Goal: Use online tool/utility: Utilize a website feature to perform a specific function

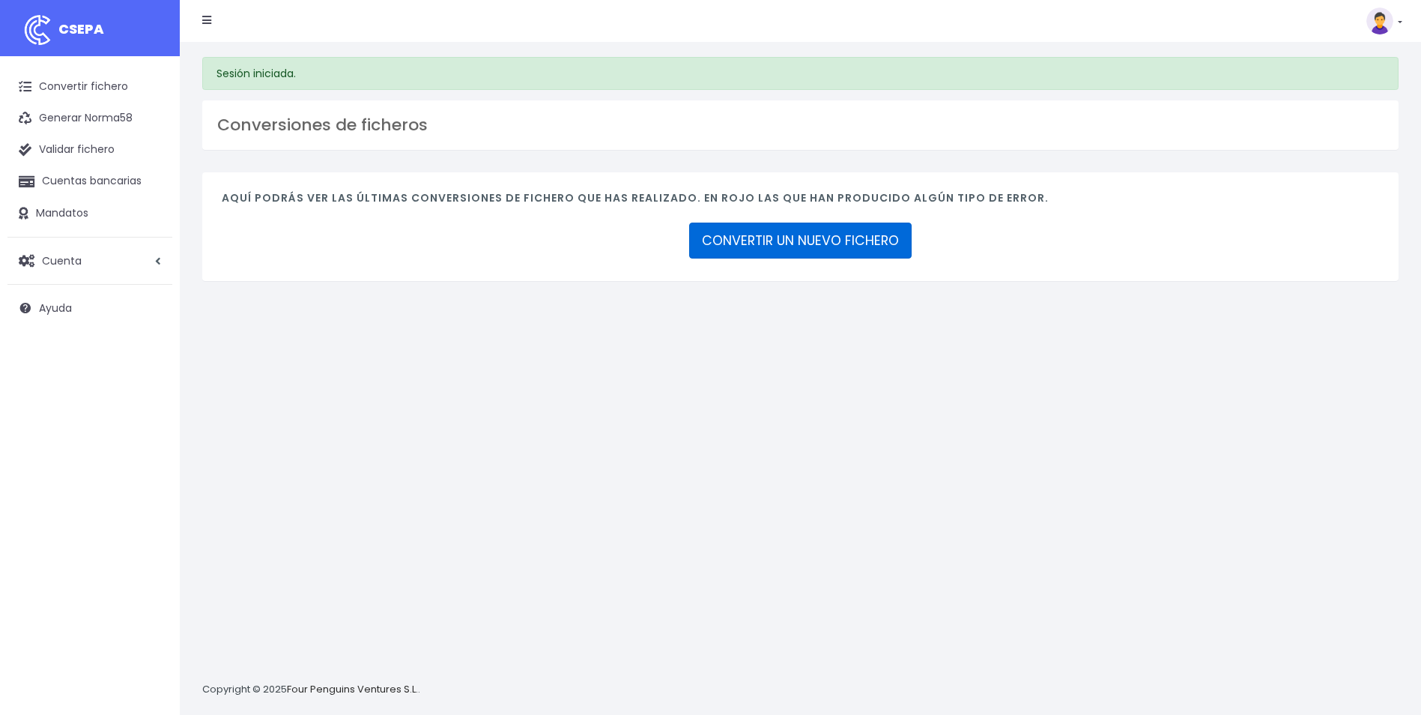
click at [753, 241] on link "CONVERTIR UN NUEVO FICHERO" at bounding box center [800, 240] width 222 height 36
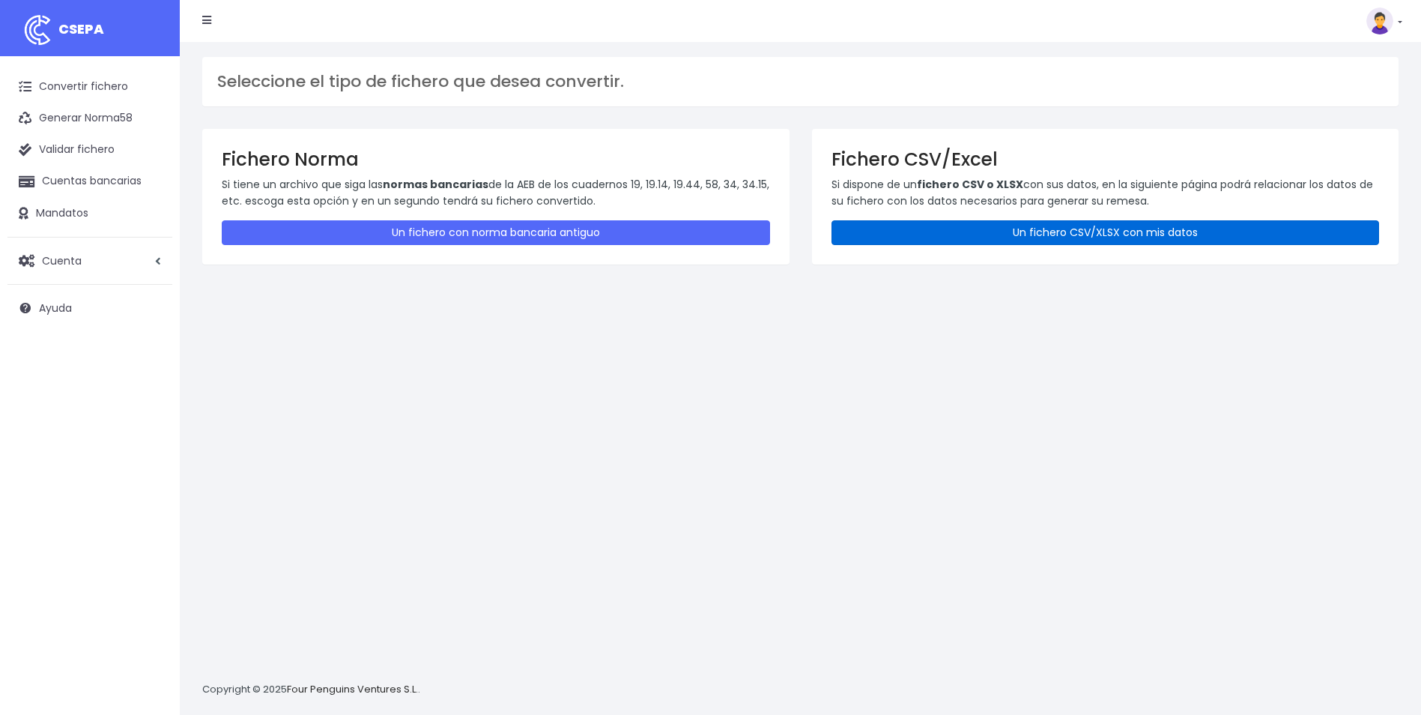
click at [914, 224] on link "Un fichero CSV/XLSX con mis datos" at bounding box center [1106, 232] width 548 height 25
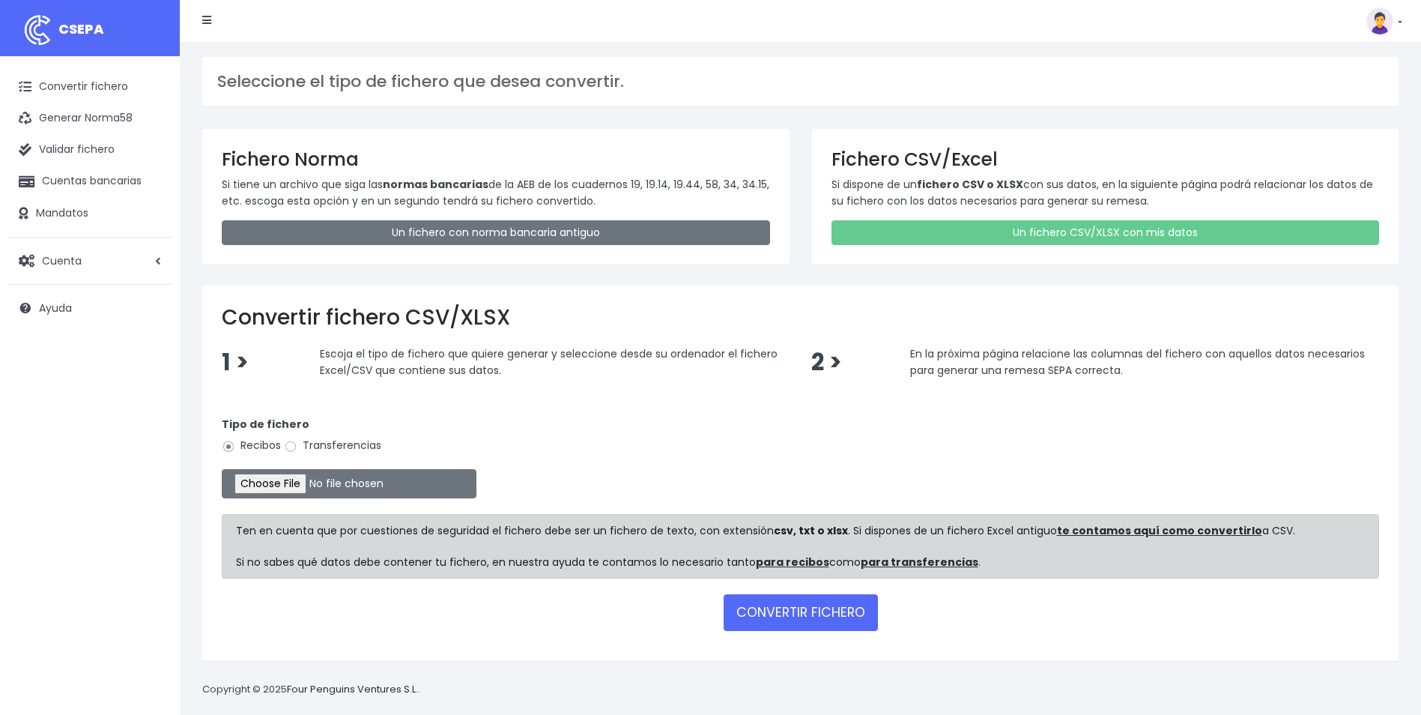
click at [304, 446] on label "Transferencias" at bounding box center [332, 446] width 97 height 16
click at [297, 446] on input "Transferencias" at bounding box center [290, 446] width 13 height 13
radio input "true"
click at [306, 488] on input "file" at bounding box center [349, 483] width 255 height 29
type input "C:\fakepath\Trasferencia Manual SEPA 14.08.2025_0534 ES 9.818 EUR.csv"
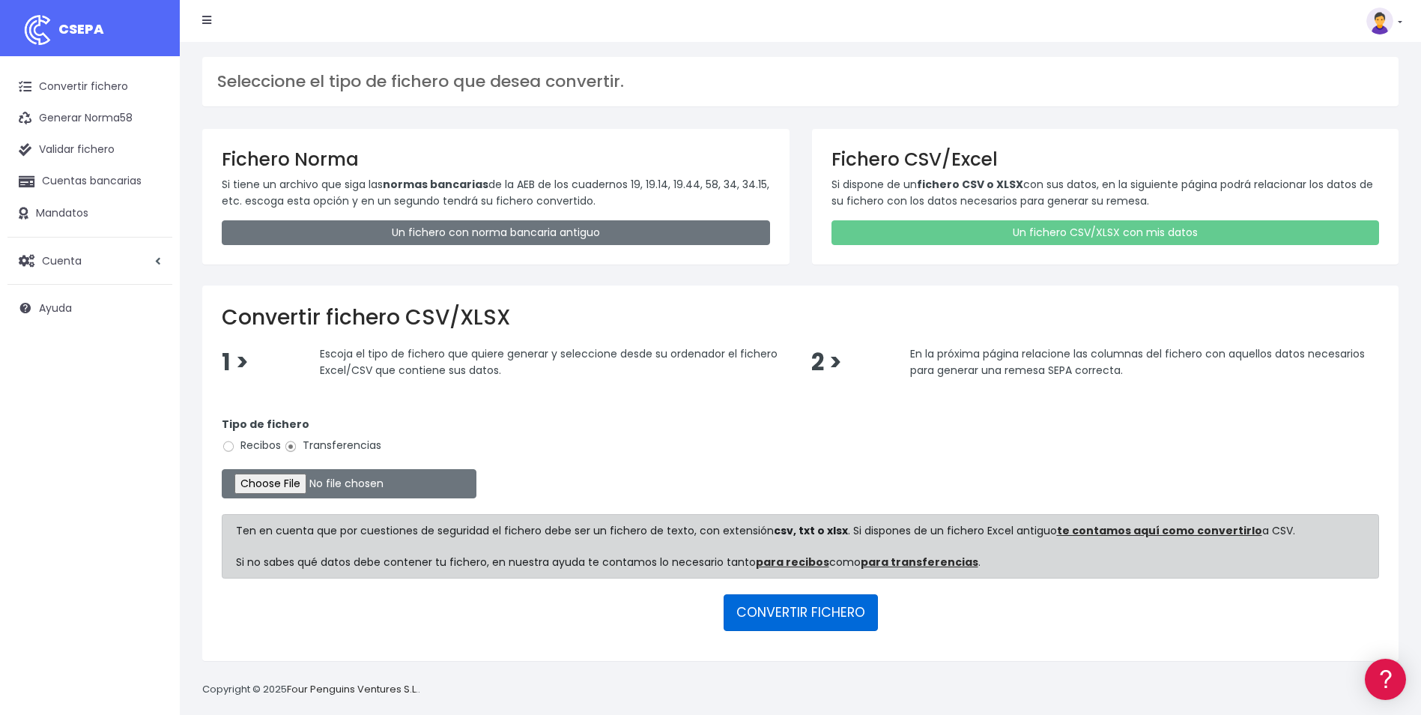
click at [823, 609] on button "CONVERTIR FICHERO" at bounding box center [801, 612] width 154 height 36
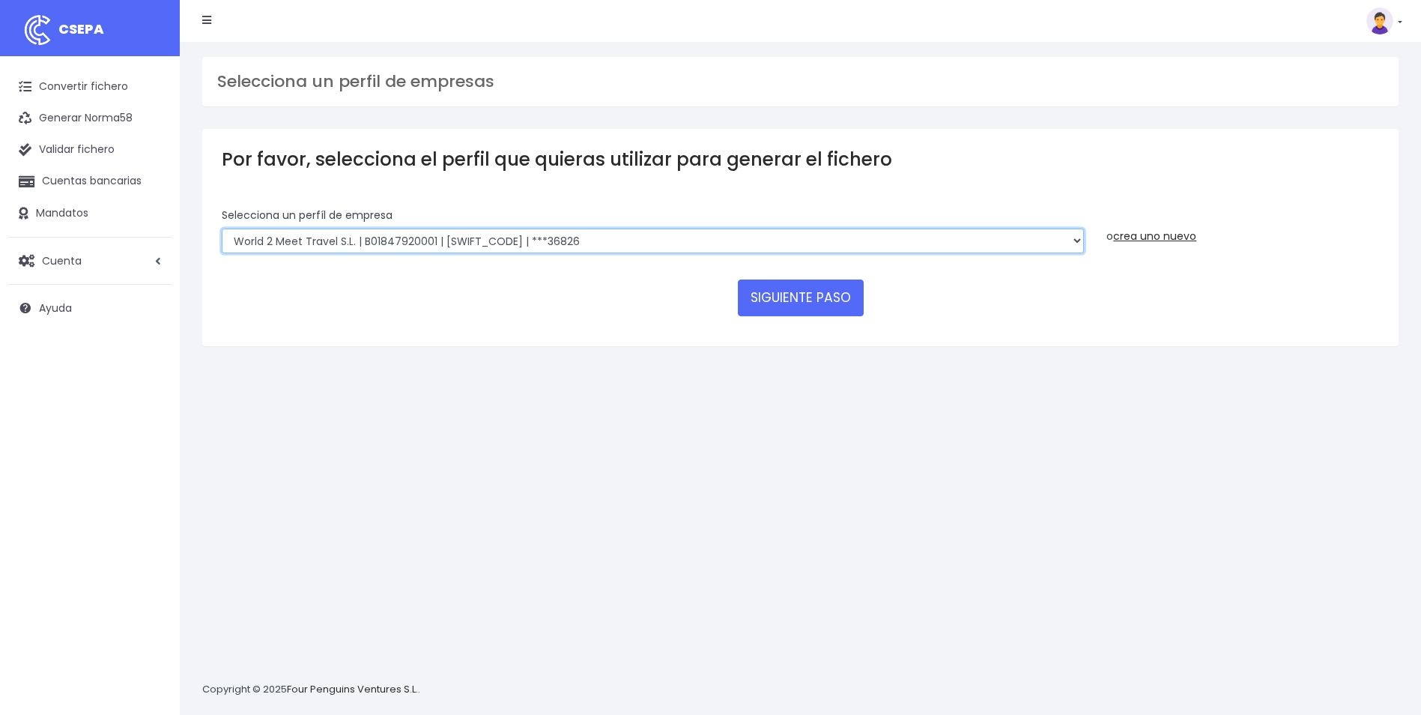
click at [560, 235] on select "WORLD2MEET,S.L.U | b62880992 | BSABESBBXXX | ***97721 World 2 Meet SLU | B62880…" at bounding box center [653, 240] width 862 height 25
select select "563"
click at [222, 228] on select "WORLD2MEET,S.L.U | b62880992 | BSABESBBXXX | ***97721 World 2 Meet SLU | B62880…" at bounding box center [653, 240] width 862 height 25
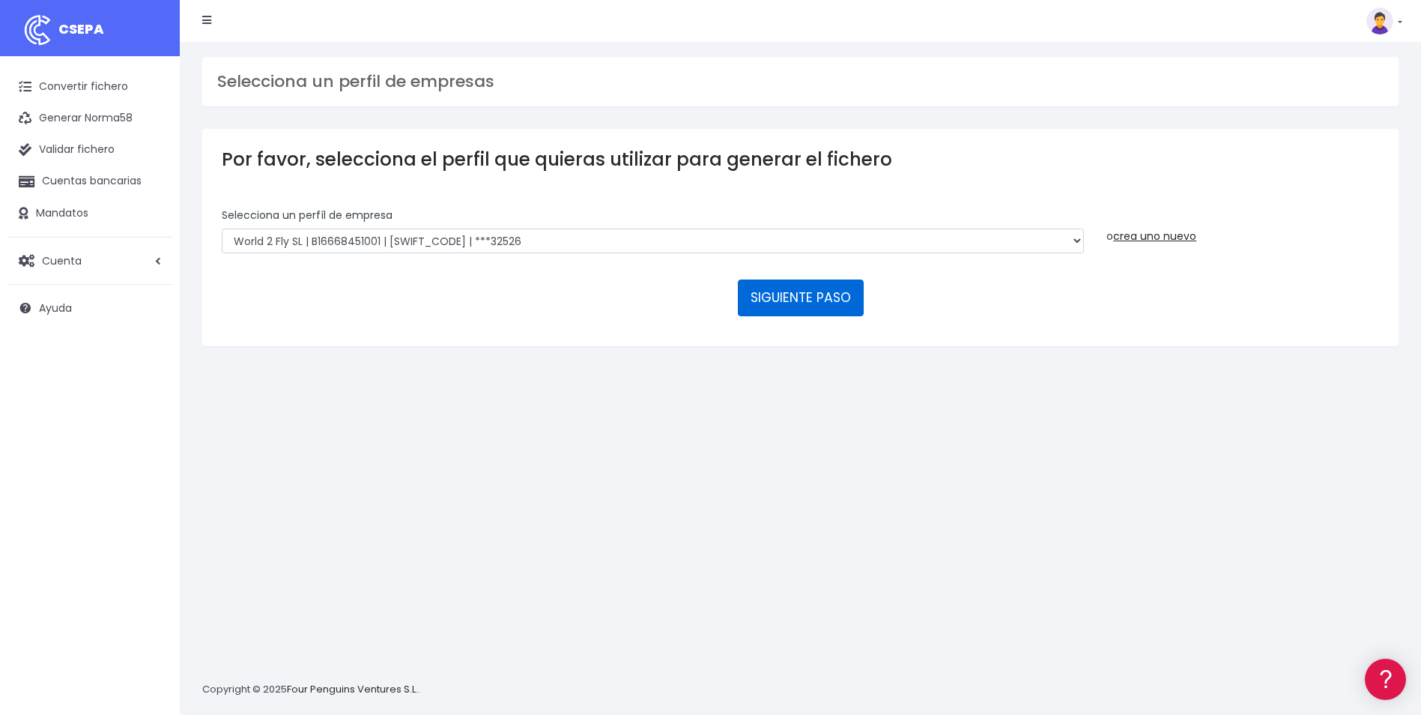
click at [759, 304] on button "SIGUIENTE PASO" at bounding box center [801, 297] width 126 height 36
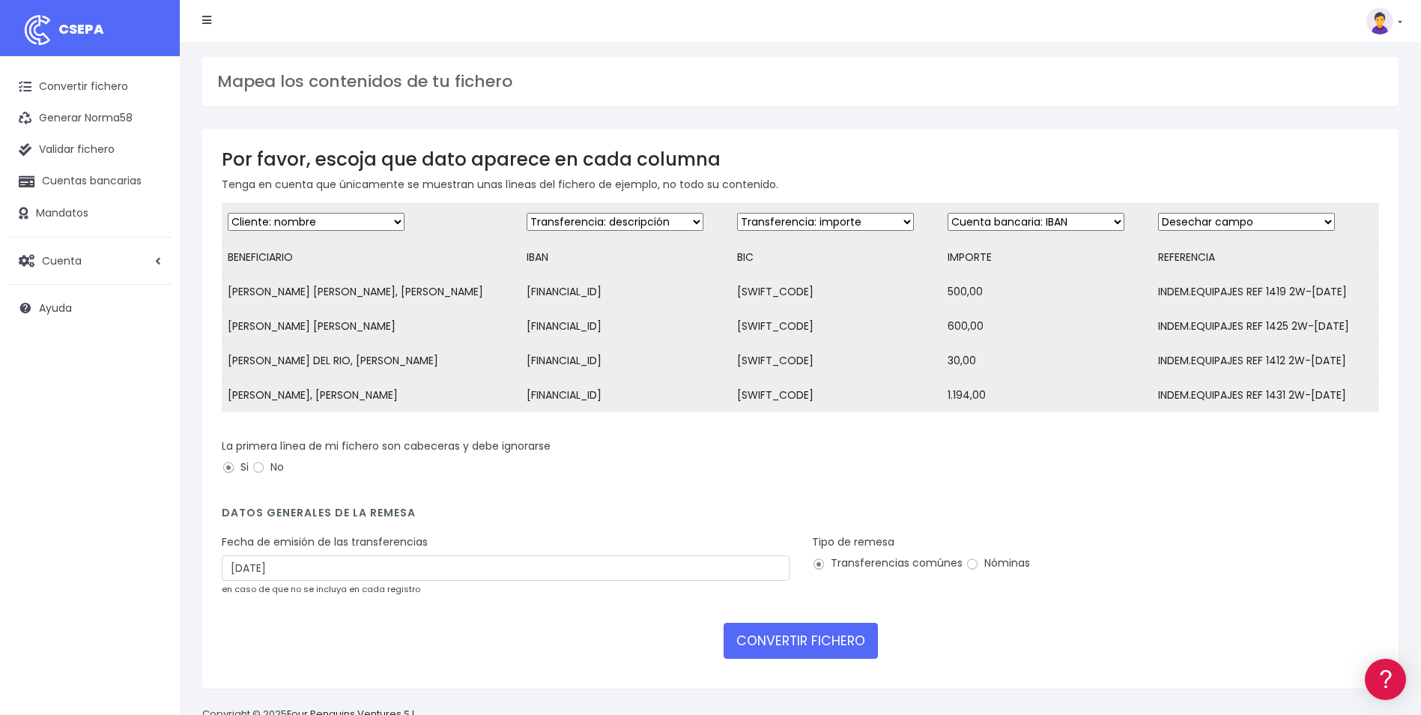
click at [593, 225] on select "Desechar campo Cliente: nombre Cliente: DNI Cliente: Email Cliente: referencia …" at bounding box center [615, 222] width 177 height 18
select select "iban"
click at [527, 213] on select "Desechar campo Cliente: nombre Cliente: DNI Cliente: Email Cliente: referencia …" at bounding box center [615, 222] width 177 height 18
click at [801, 225] on select "Desechar campo Cliente: nombre Cliente: DNI Cliente: Email Cliente: referencia …" at bounding box center [825, 222] width 177 height 18
select select "bic"
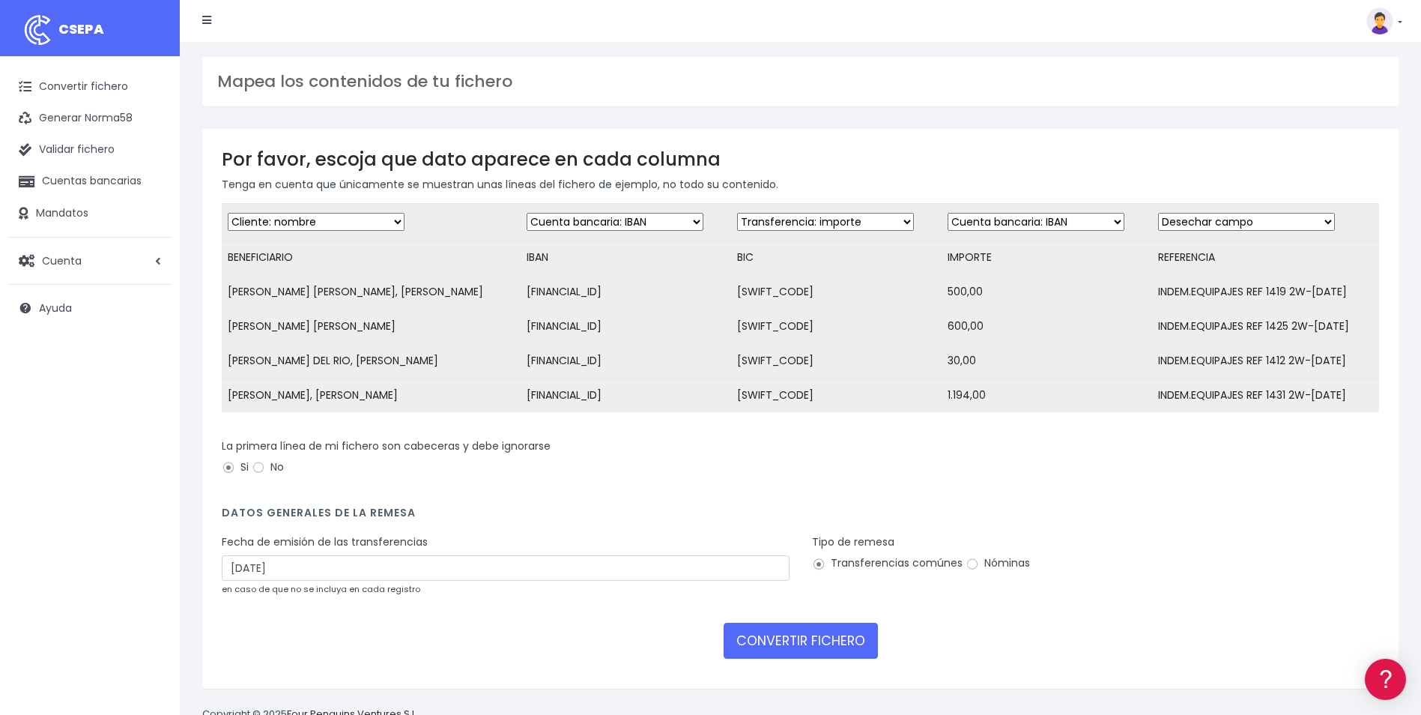
click at [737, 213] on select "Desechar campo Cliente: nombre Cliente: DNI Cliente: Email Cliente: referencia …" at bounding box center [825, 222] width 177 height 18
click at [994, 219] on select "Desechar campo Cliente: nombre Cliente: DNI Cliente: Email Cliente: referencia …" at bounding box center [1036, 222] width 177 height 18
select select "amount"
click at [948, 213] on select "Desechar campo Cliente: nombre Cliente: DNI Cliente: Email Cliente: referencia …" at bounding box center [1036, 222] width 177 height 18
click at [1268, 217] on select "Desechar campo Cliente: nombre Cliente: DNI Cliente: Email Cliente: referencia …" at bounding box center [1246, 222] width 177 height 18
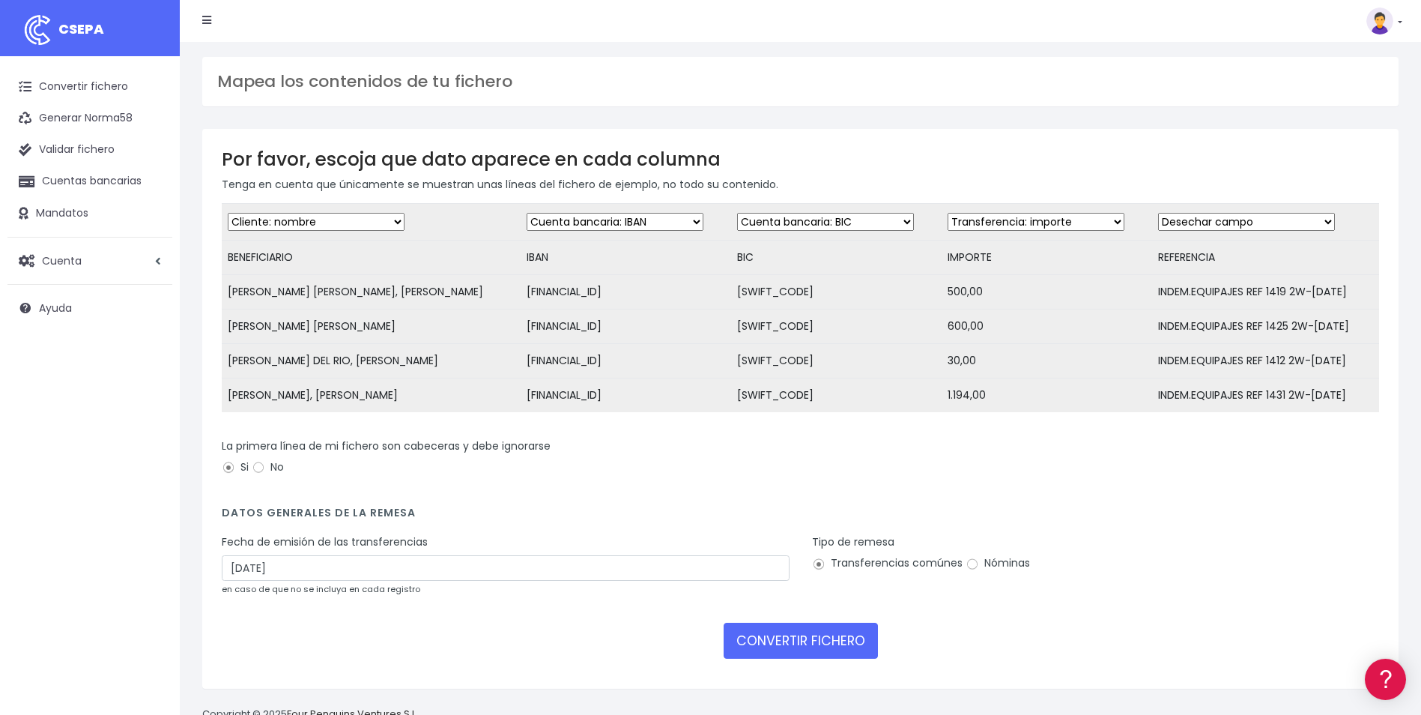
select select "description"
click at [1158, 213] on select "Desechar campo Cliente: nombre Cliente: DNI Cliente: Email Cliente: referencia …" at bounding box center [1246, 222] width 177 height 18
click at [512, 571] on input "13/08/2025" at bounding box center [506, 567] width 568 height 25
click at [297, 703] on td "14" at bounding box center [304, 704] width 22 height 22
type input "14/08/2025"
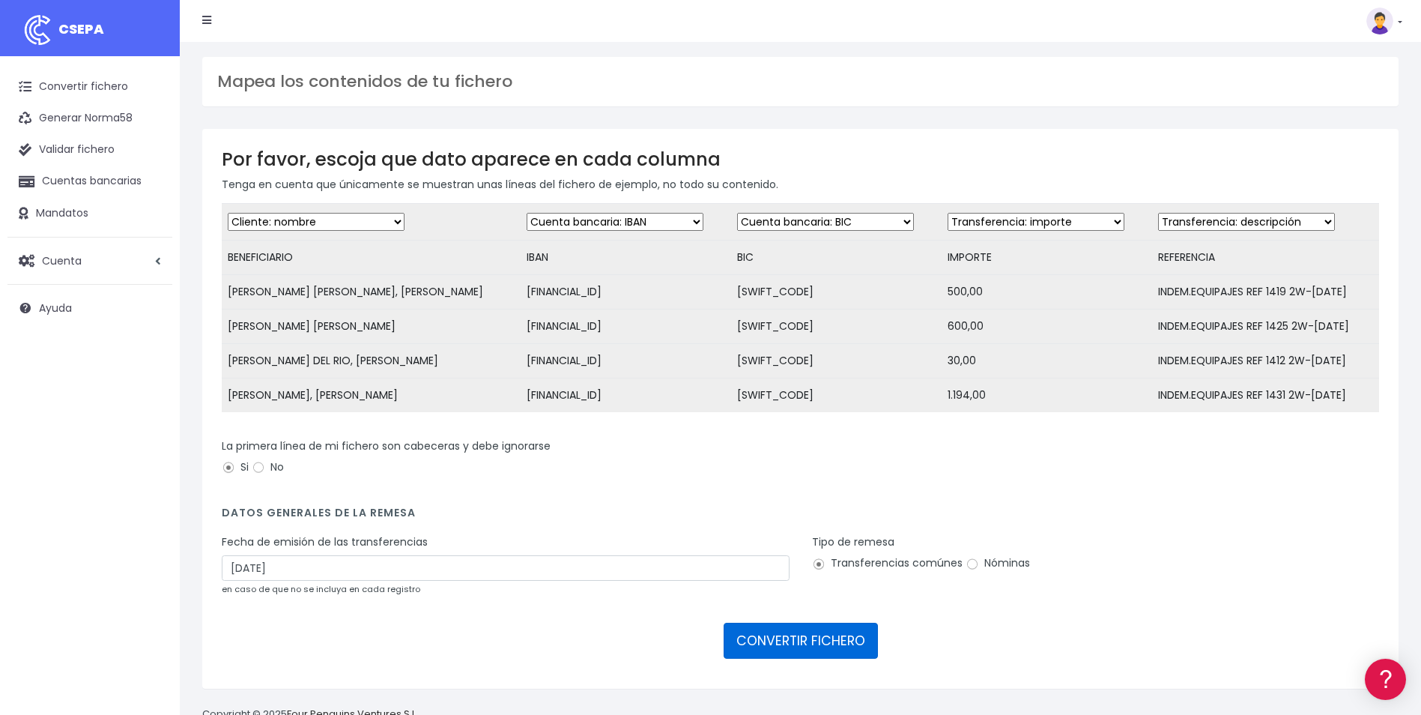
click at [799, 659] on button "CONVERTIR FICHERO" at bounding box center [801, 641] width 154 height 36
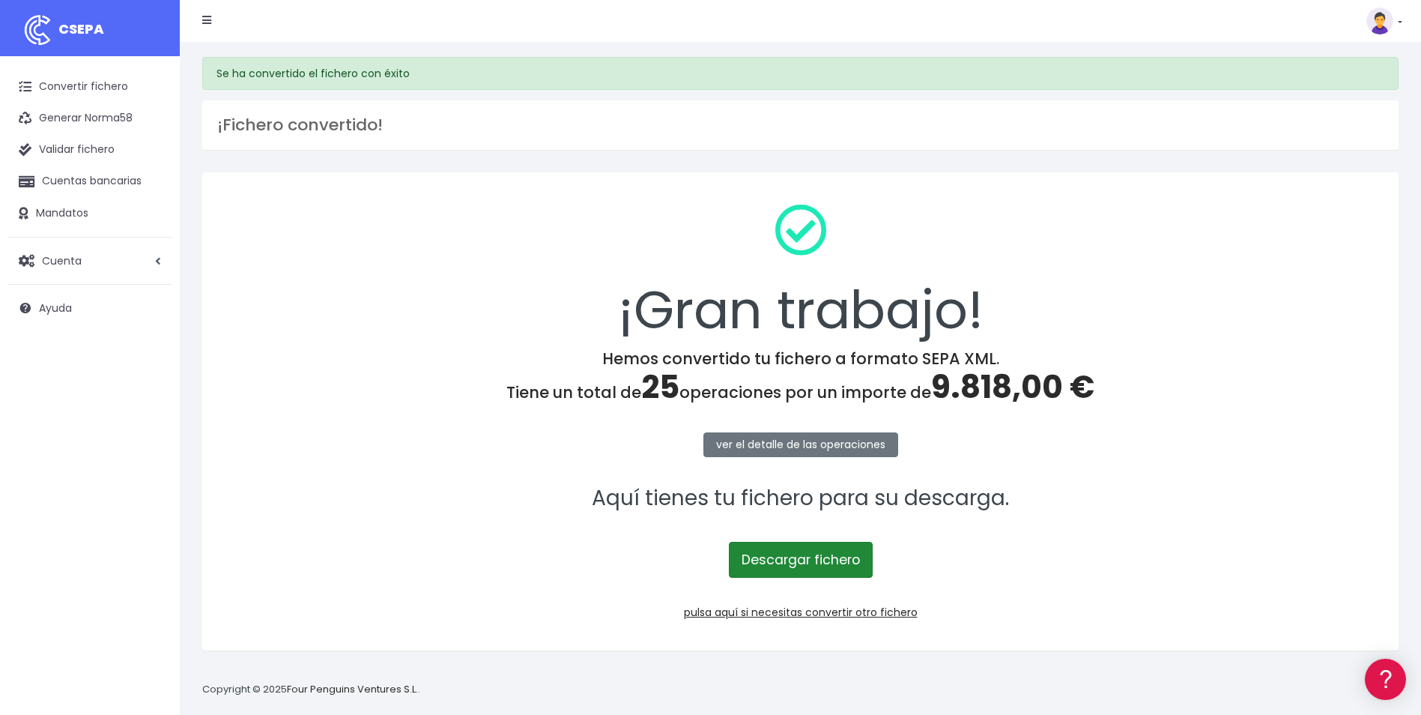
click at [793, 559] on link "Descargar fichero" at bounding box center [801, 560] width 144 height 36
click at [113, 85] on link "Convertir fichero" at bounding box center [89, 86] width 165 height 31
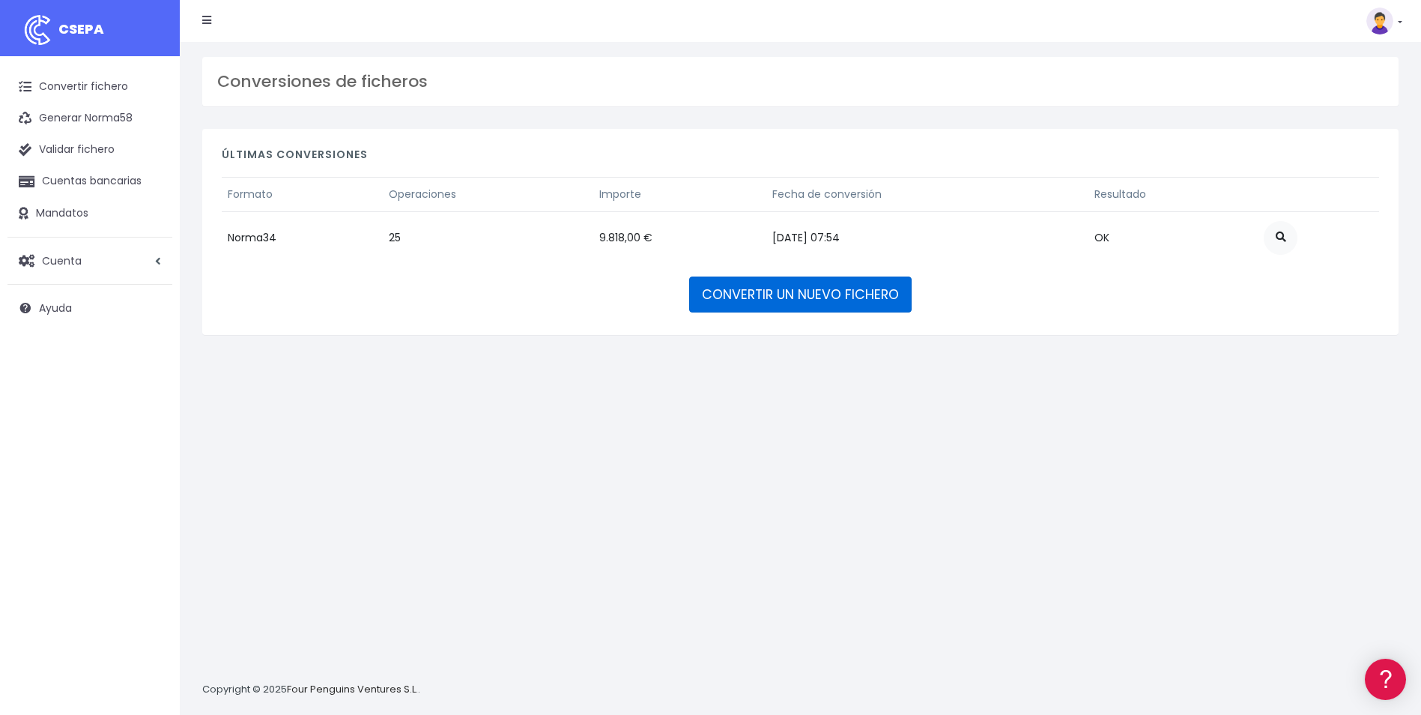
click at [835, 294] on link "CONVERTIR UN NUEVO FICHERO" at bounding box center [800, 294] width 222 height 36
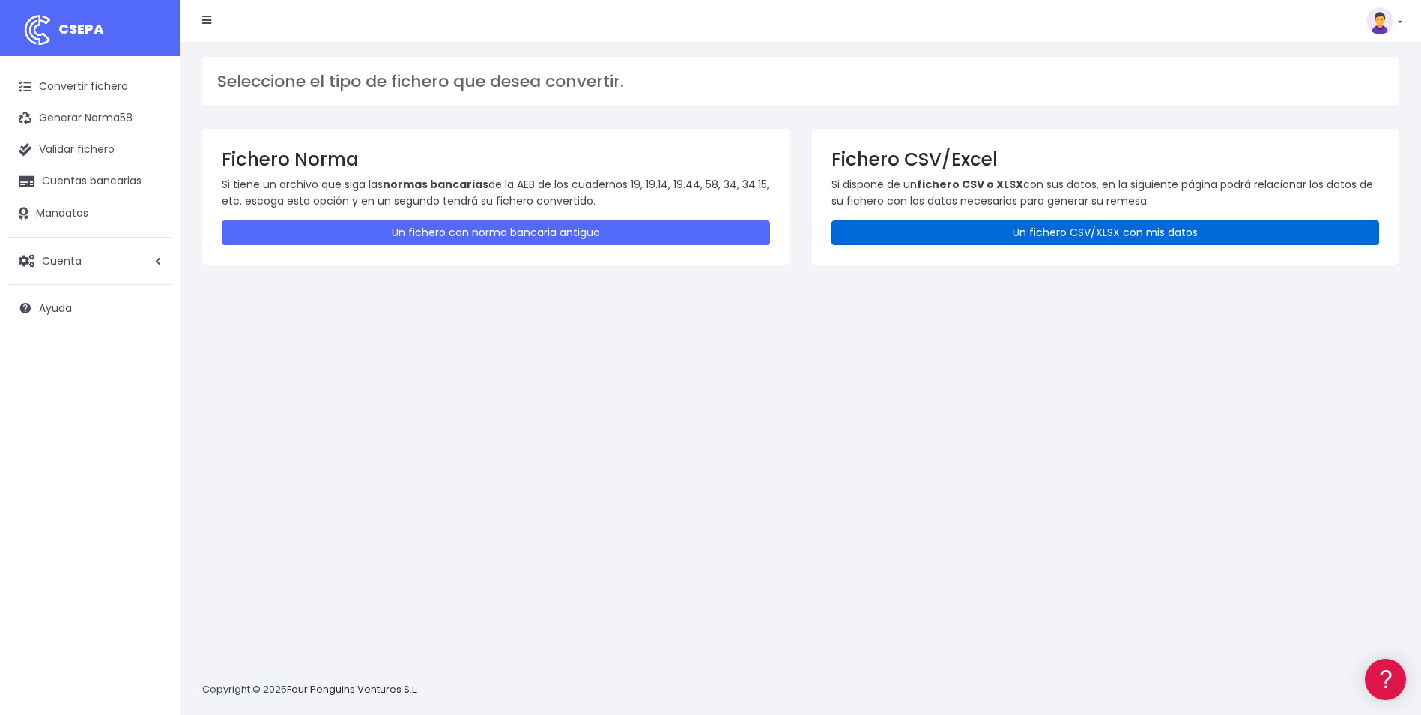
click at [921, 242] on link "Un fichero CSV/XLSX con mis datos" at bounding box center [1106, 232] width 548 height 25
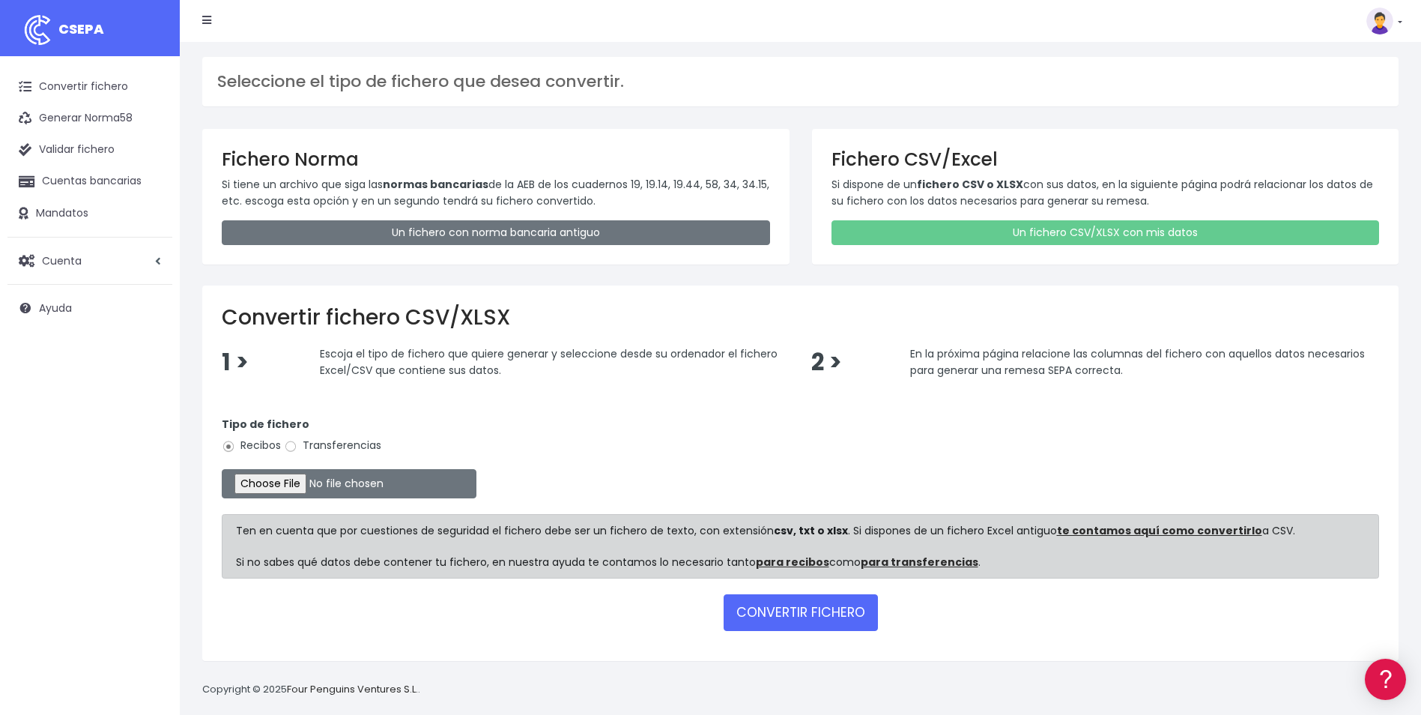
click at [318, 440] on label "Transferencias" at bounding box center [332, 446] width 97 height 16
click at [297, 440] on input "Transferencias" at bounding box center [290, 446] width 13 height 13
radio input "true"
click at [290, 485] on input "file" at bounding box center [349, 483] width 255 height 29
type input "C:\fakepath\Trasferencia Manual SEPA 14.08.2025_0539 PT 120 EUR.csv"
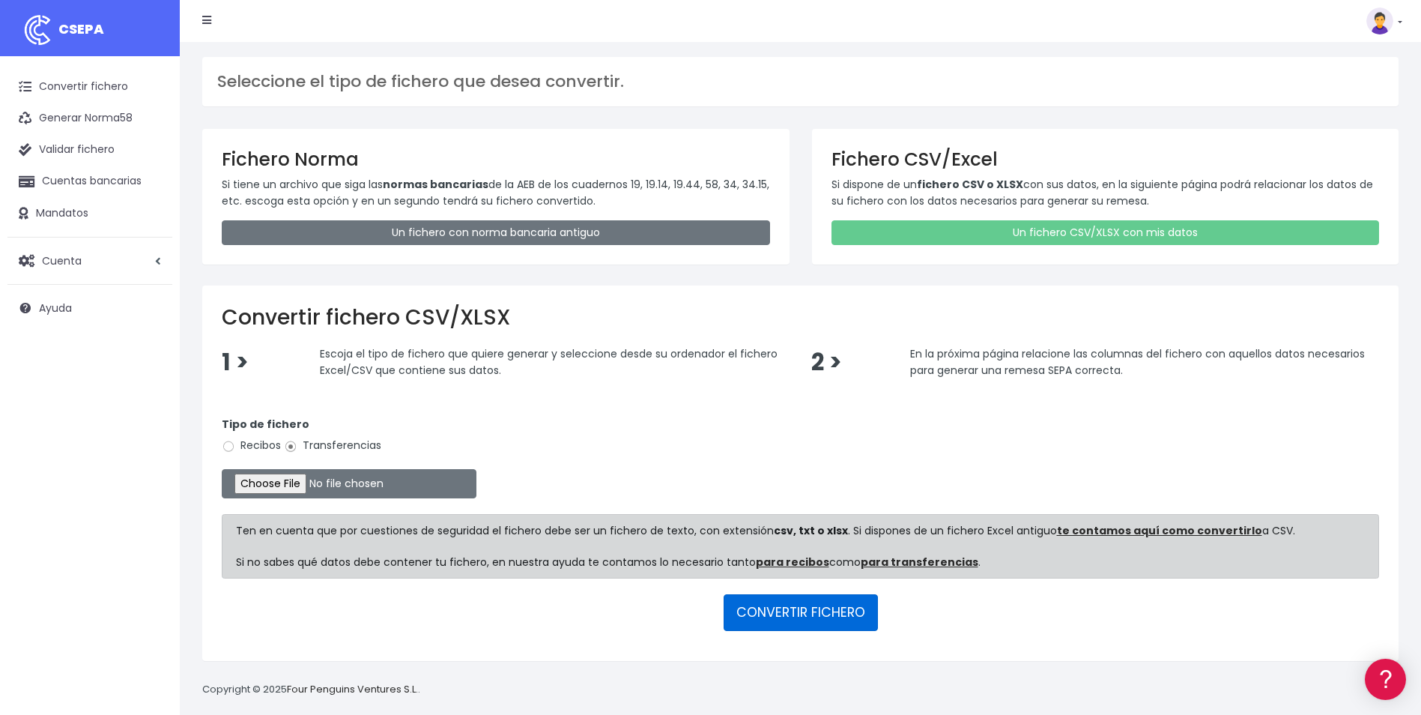
click at [754, 617] on button "CONVERTIR FICHERO" at bounding box center [801, 612] width 154 height 36
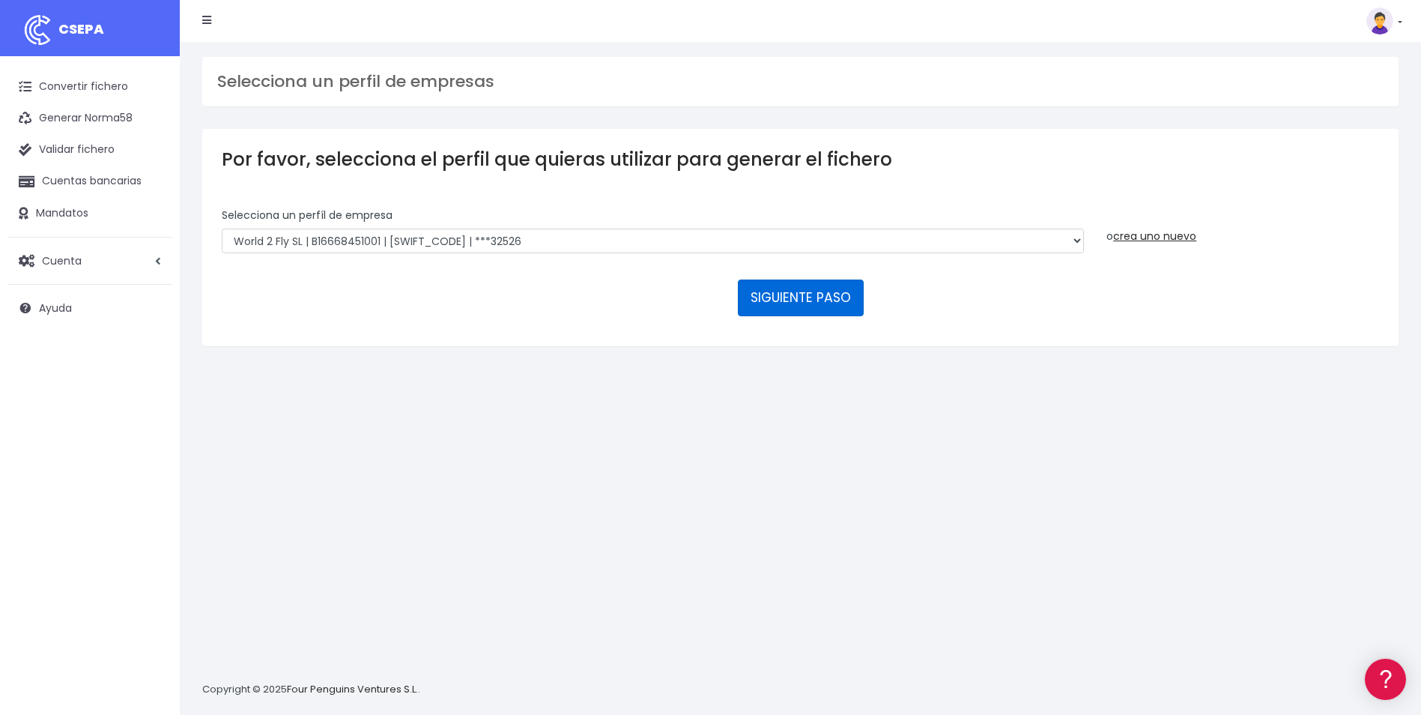
click at [823, 303] on button "SIGUIENTE PASO" at bounding box center [801, 297] width 126 height 36
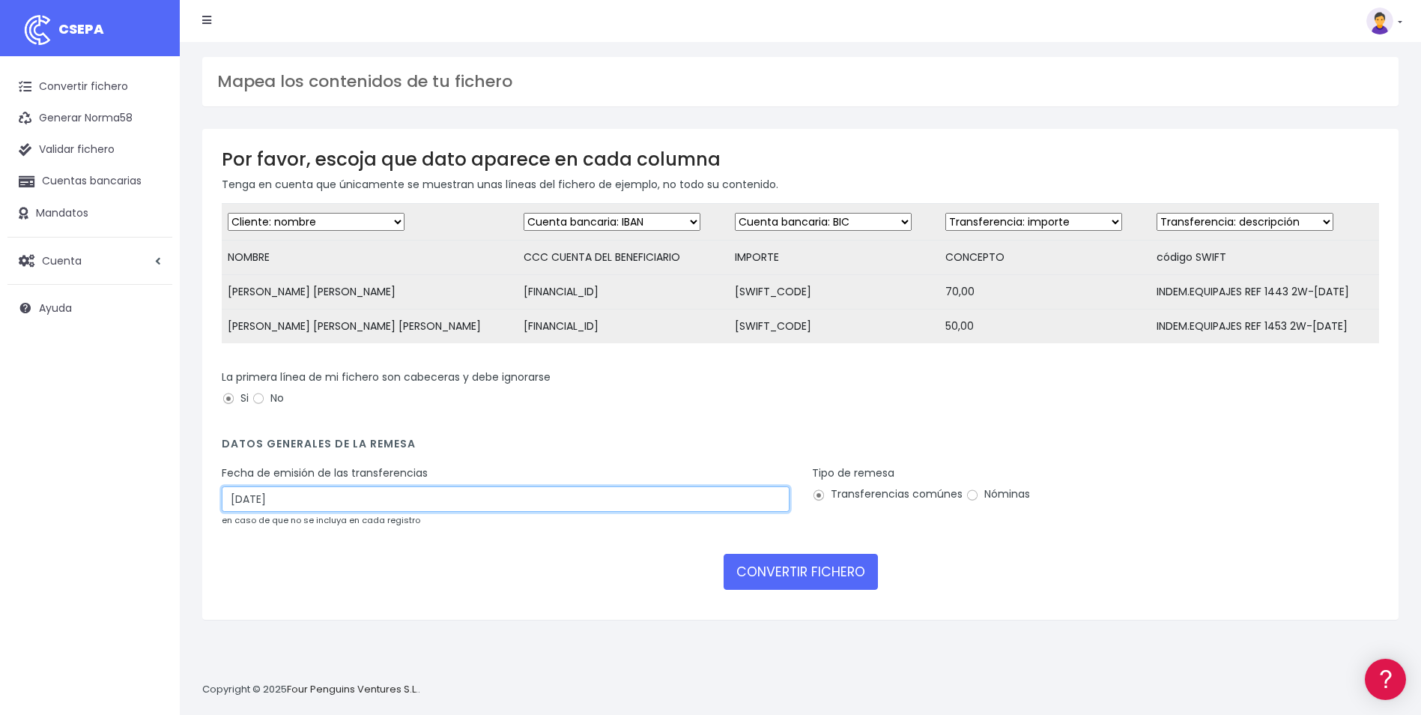
click at [366, 512] on input "13/08/2025" at bounding box center [506, 498] width 568 height 25
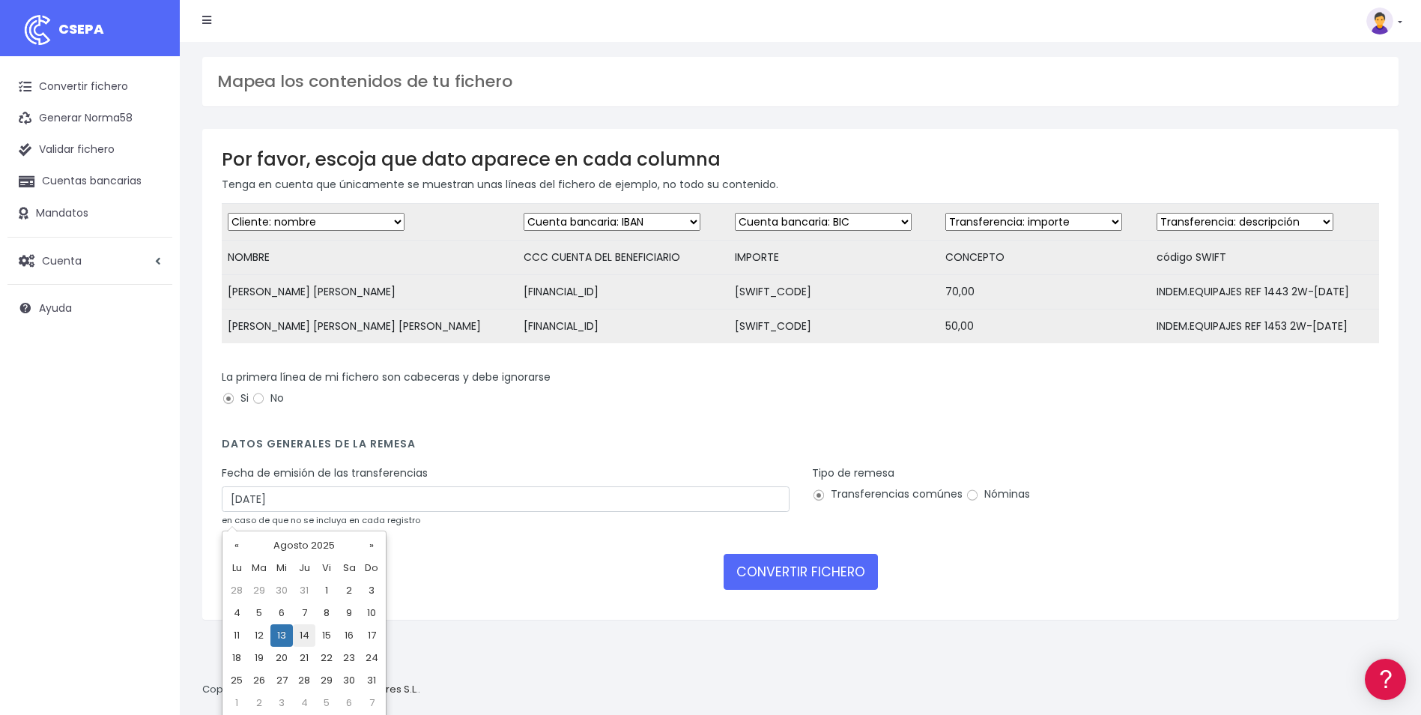
click at [300, 638] on td "14" at bounding box center [304, 635] width 22 height 22
type input "14/08/2025"
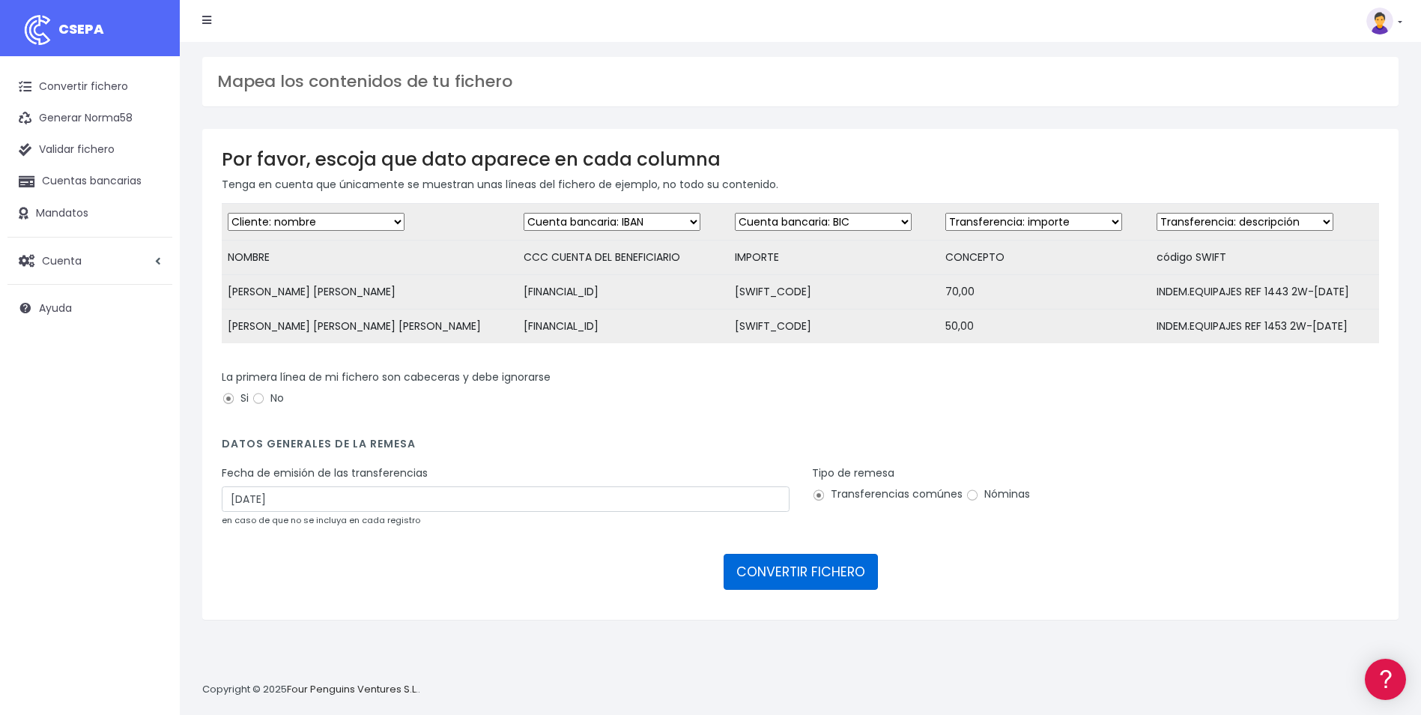
click at [798, 585] on button "CONVERTIR FICHERO" at bounding box center [801, 572] width 154 height 36
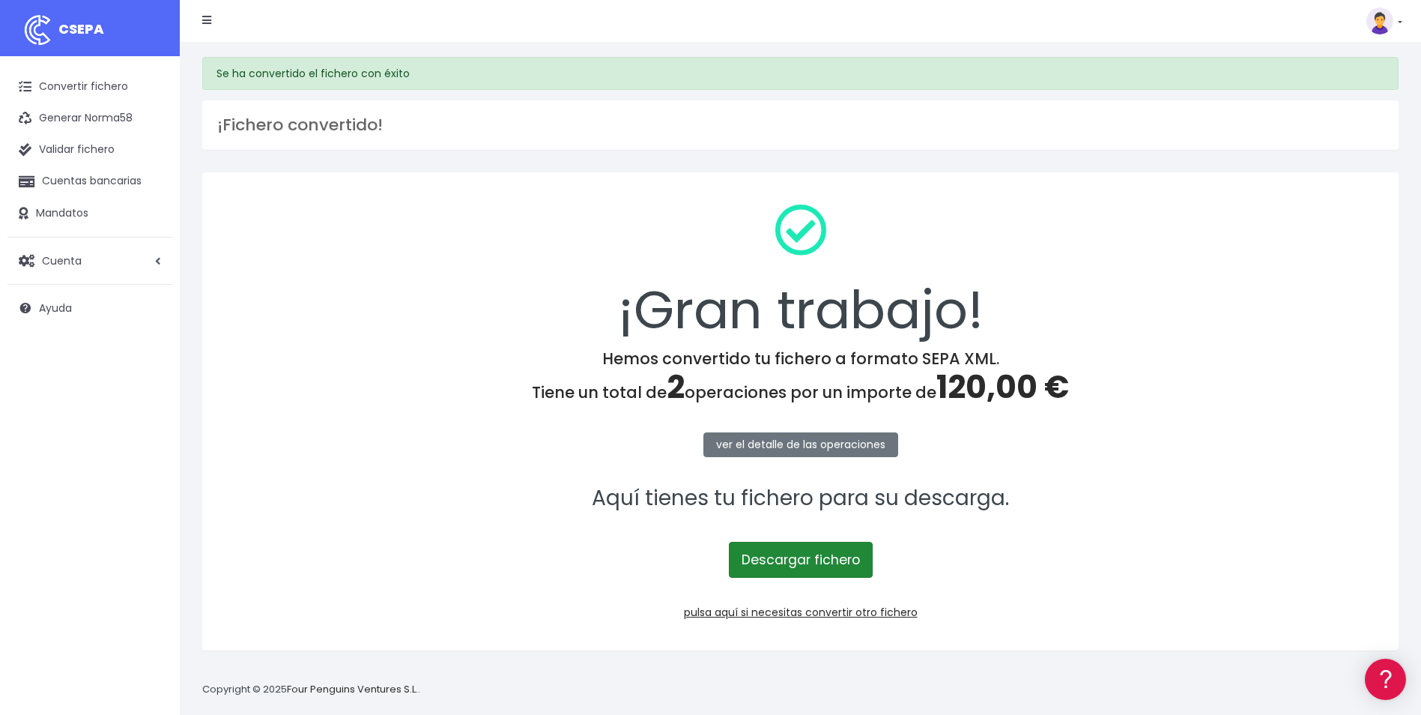
click at [807, 559] on link "Descargar fichero" at bounding box center [801, 560] width 144 height 36
drag, startPoint x: 104, startPoint y: 91, endPoint x: 118, endPoint y: 88, distance: 14.4
click at [105, 90] on link "Convertir fichero" at bounding box center [89, 86] width 165 height 31
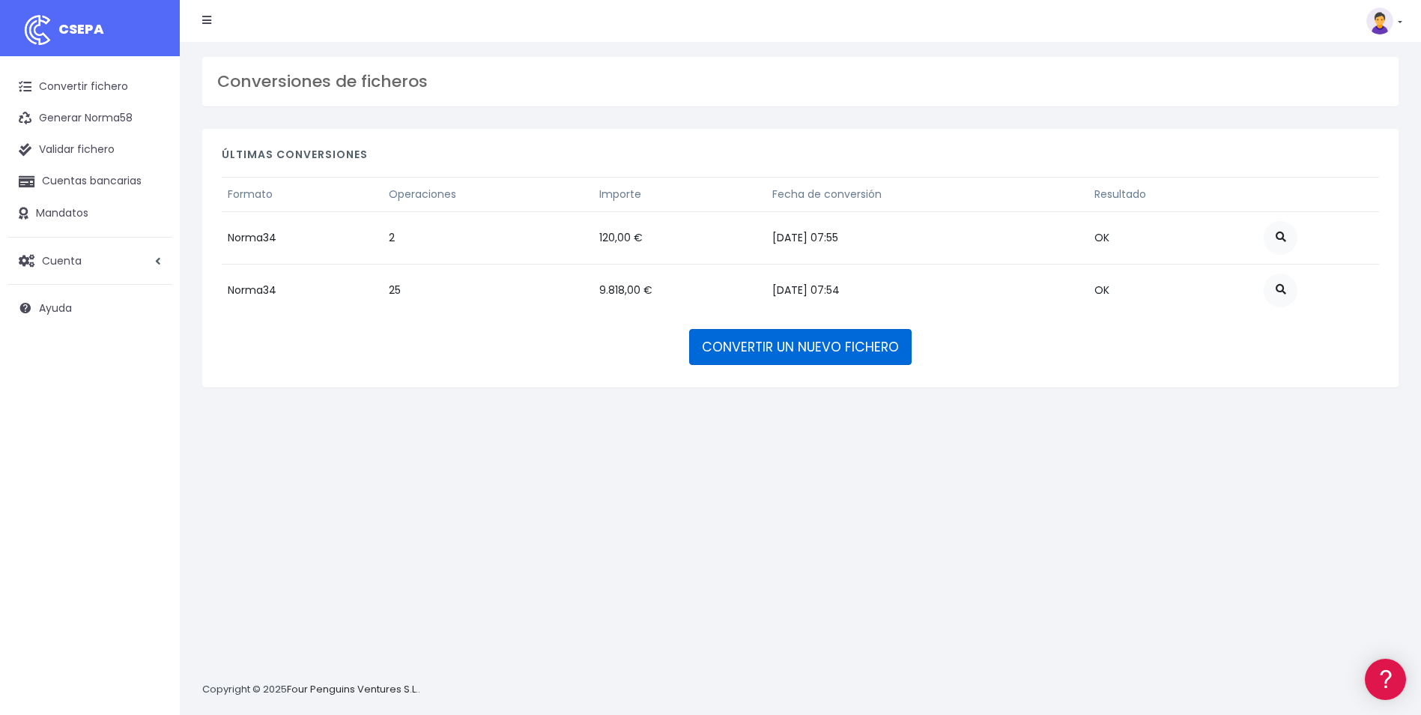
click at [828, 352] on link "CONVERTIR UN NUEVO FICHERO" at bounding box center [800, 347] width 222 height 36
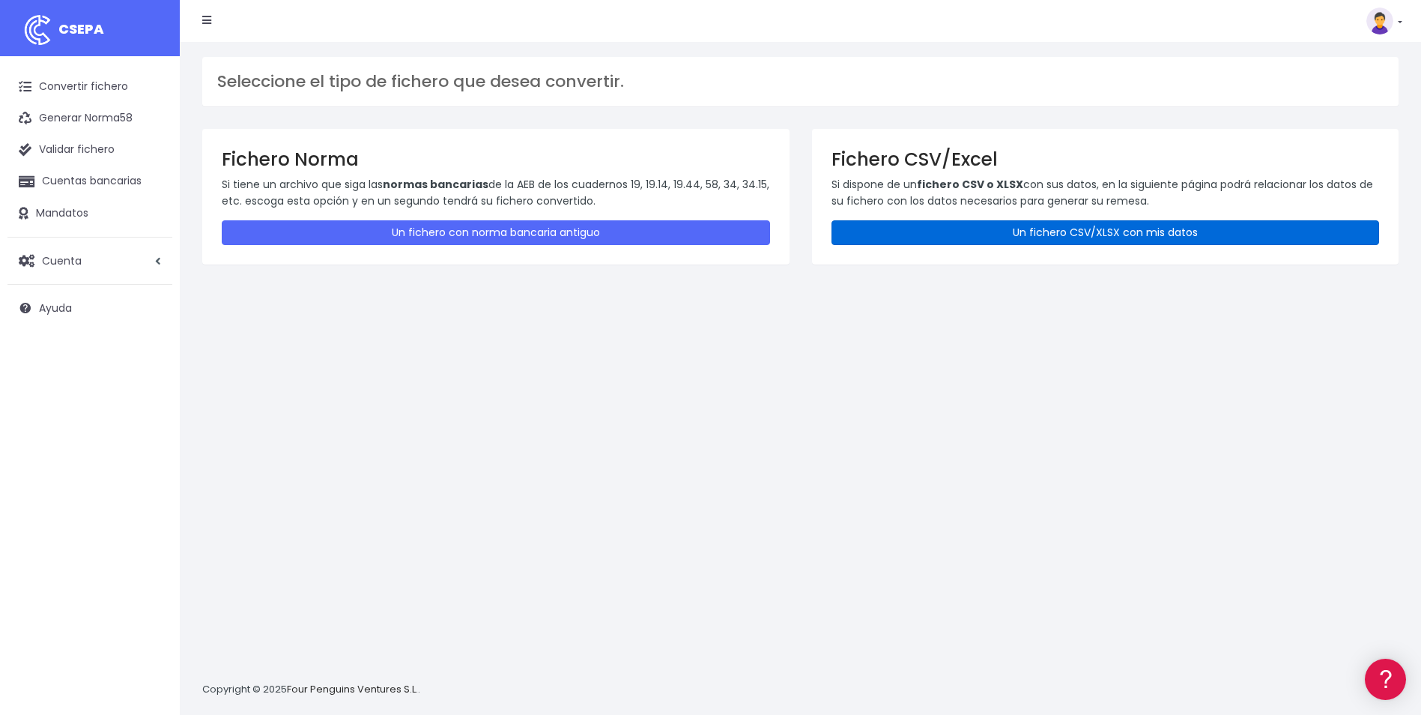
click at [926, 220] on link "Un fichero CSV/XLSX con mis datos" at bounding box center [1106, 232] width 548 height 25
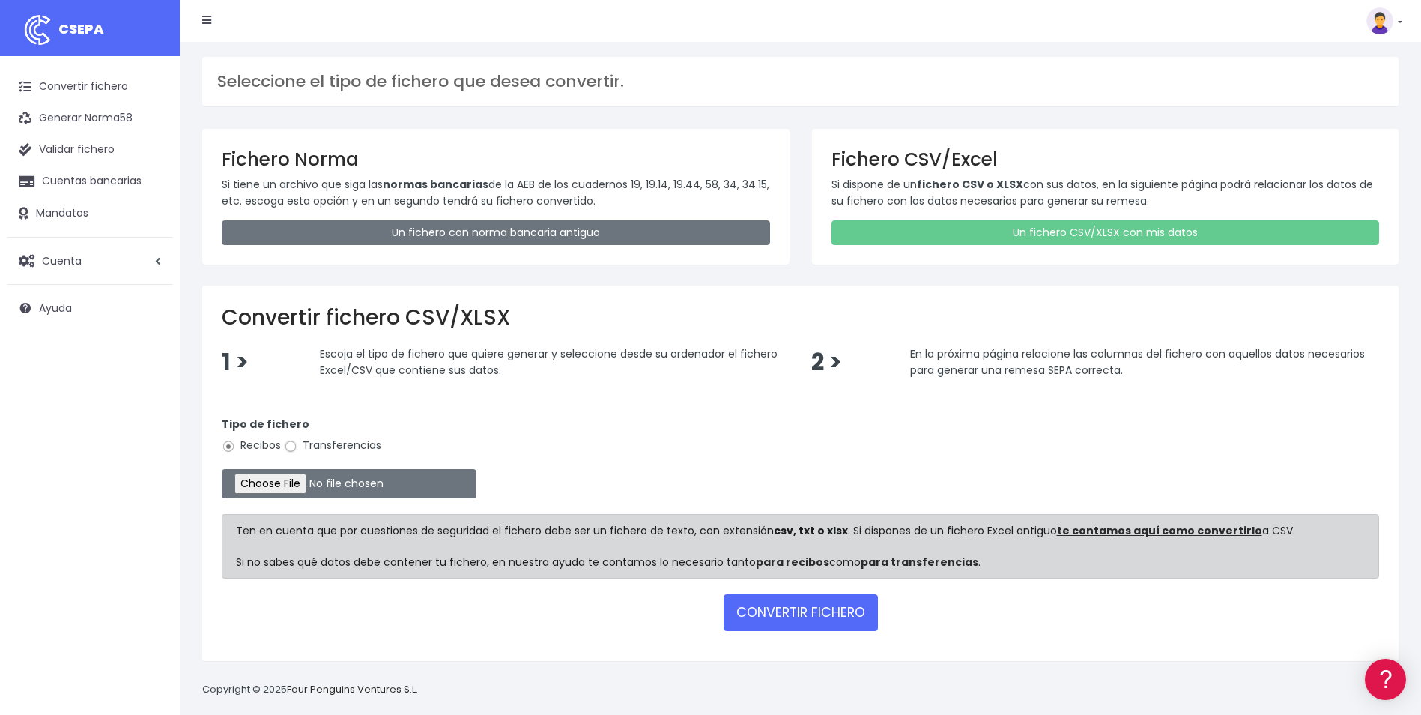
click at [291, 447] on input "Transferencias" at bounding box center [290, 446] width 13 height 13
radio input "true"
click at [282, 483] on input "file" at bounding box center [349, 483] width 255 height 29
type input "C:\fakepath\Trasferencia Manual SEPA 14.08.2025_0539 PT 160 EUR.csv"
click at [844, 619] on button "CONVERTIR FICHERO" at bounding box center [801, 612] width 154 height 36
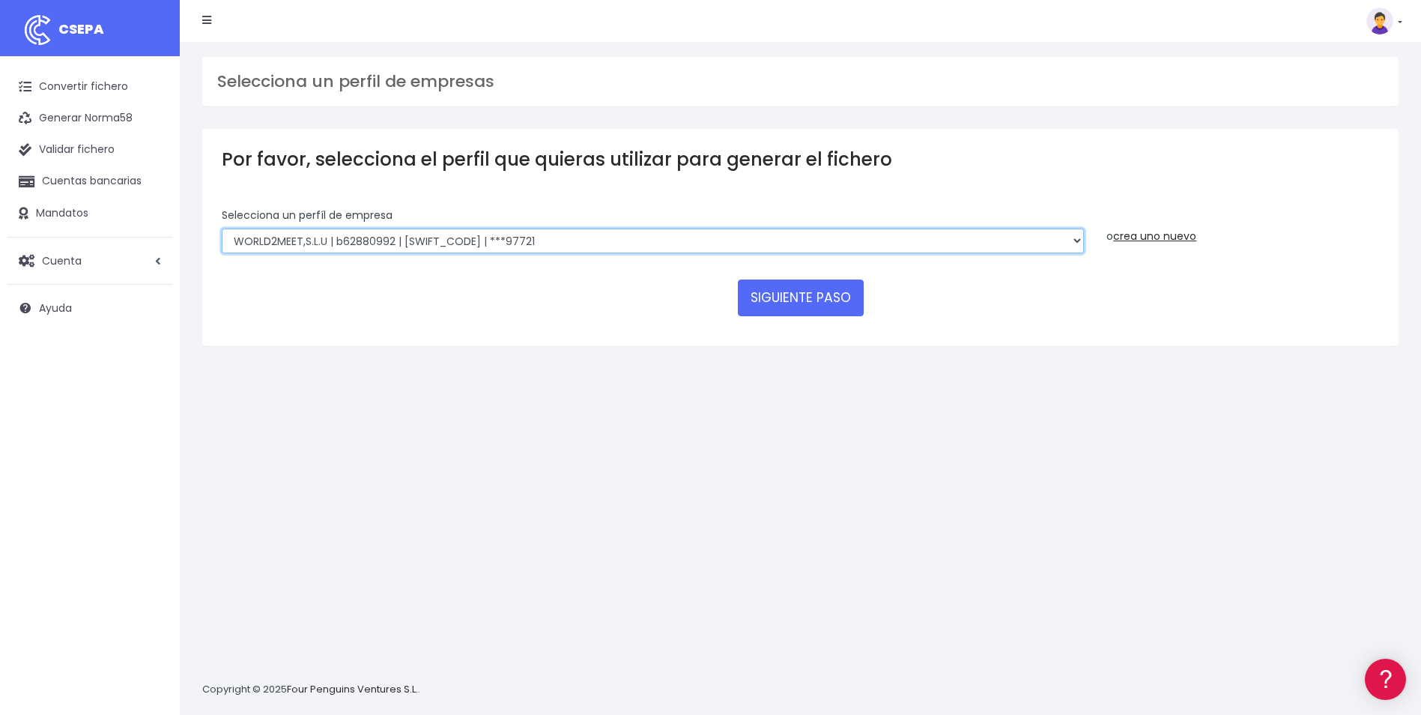
drag, startPoint x: 496, startPoint y: 236, endPoint x: 496, endPoint y: 246, distance: 10.5
click at [496, 236] on select "WORLD2MEET,S.L.U | b62880992 | [SWIFT_CODE] | ***97721 World 2 Meet SLU | B6288…" at bounding box center [653, 240] width 862 height 25
select select "563"
click at [222, 228] on select "WORLD2MEET,S.L.U | b62880992 | [SWIFT_CODE] | ***97721 World 2 Meet SLU | B6288…" at bounding box center [653, 240] width 862 height 25
click at [774, 313] on button "SIGUIENTE PASO" at bounding box center [801, 297] width 126 height 36
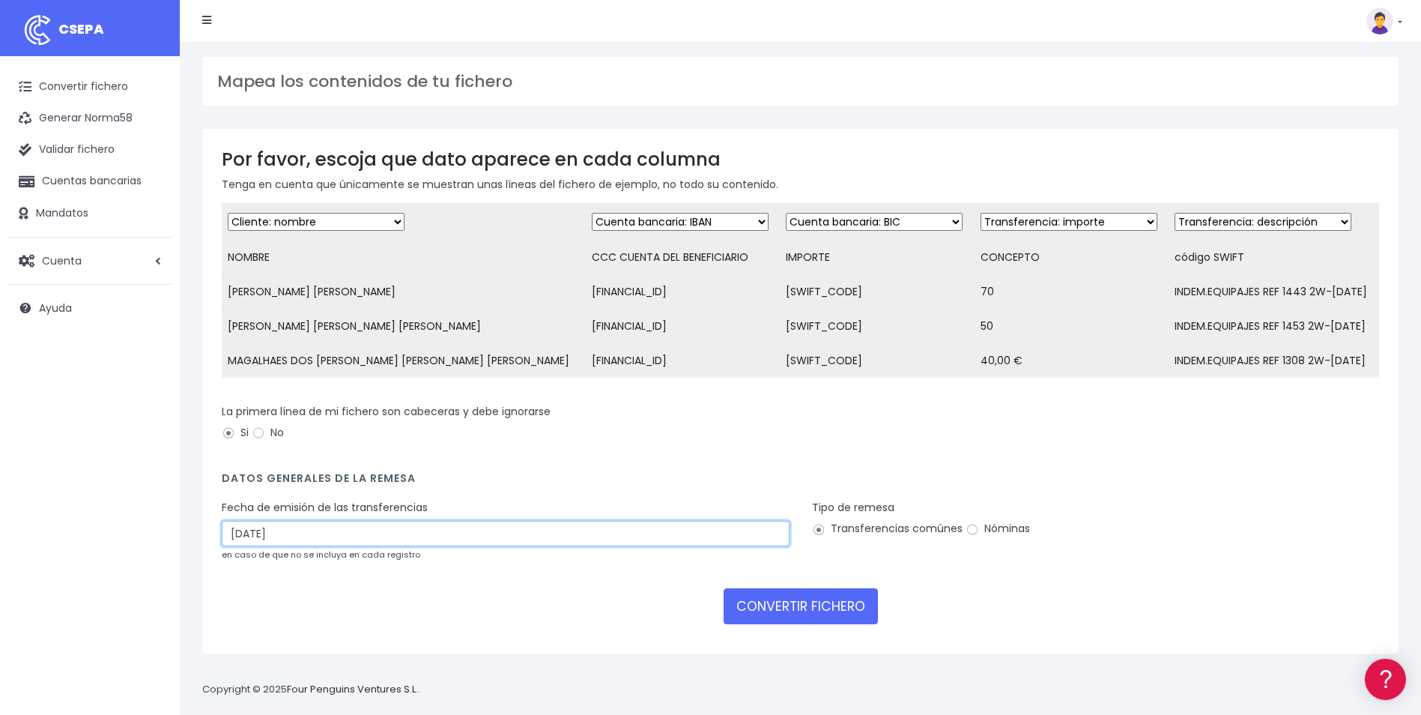
click at [308, 533] on input "13/08/2025" at bounding box center [506, 533] width 568 height 25
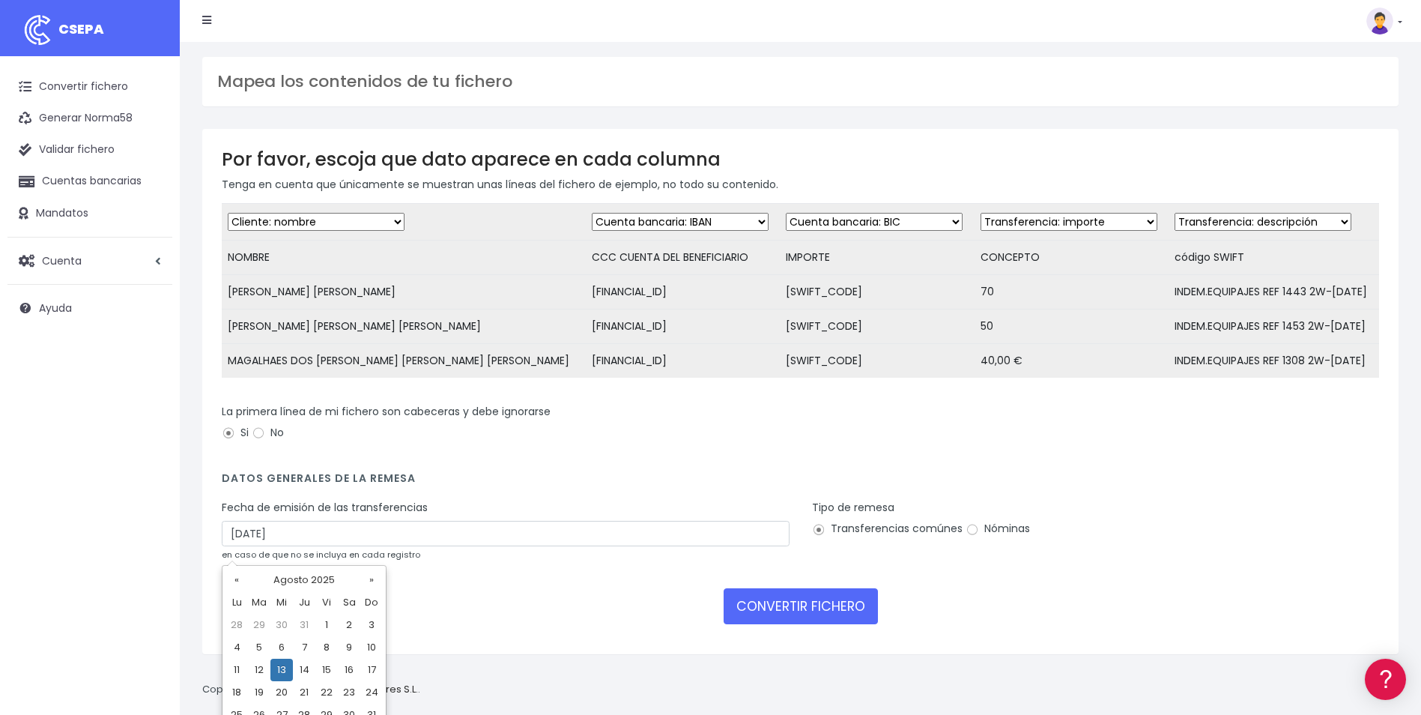
click at [318, 667] on td "15" at bounding box center [326, 670] width 22 height 22
click at [309, 542] on input "15/08/2025" at bounding box center [506, 533] width 568 height 25
click at [308, 667] on td "14" at bounding box center [304, 670] width 22 height 22
type input "14/08/2025"
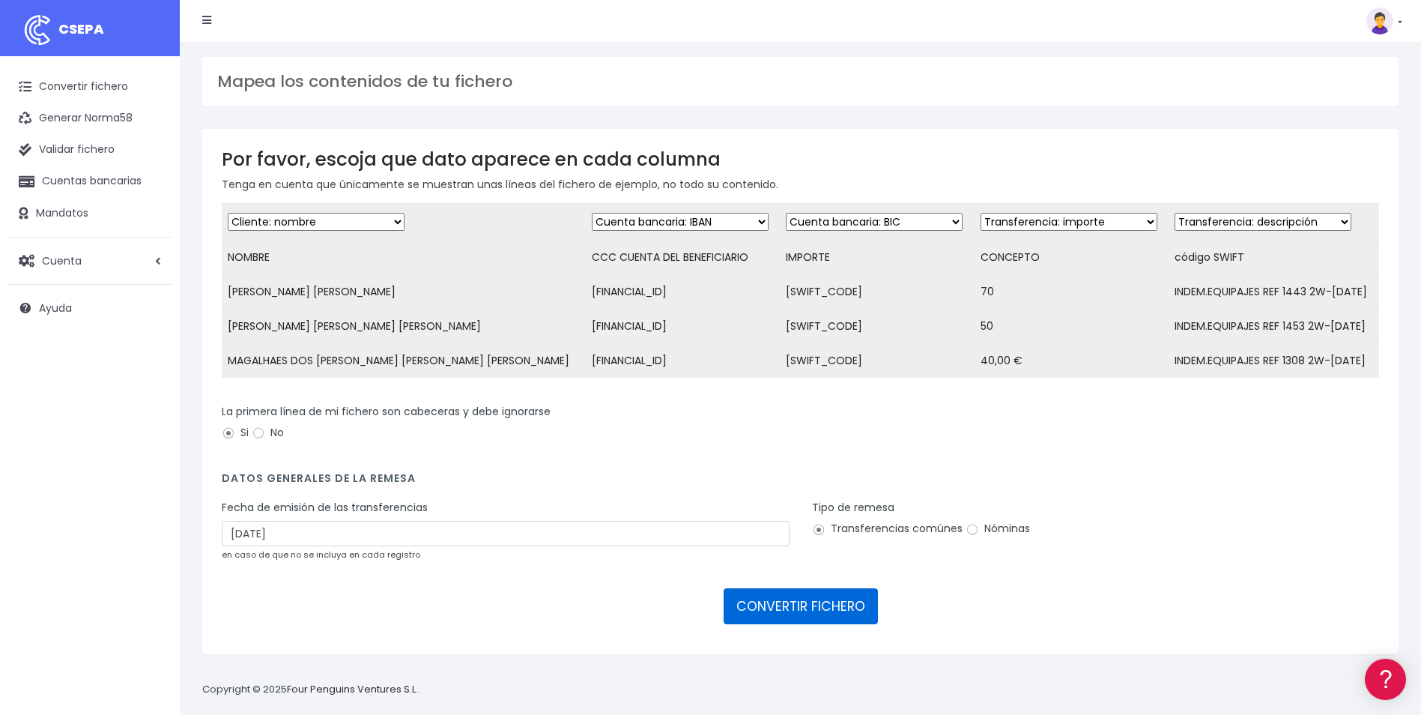
click at [750, 624] on button "CONVERTIR FICHERO" at bounding box center [801, 606] width 154 height 36
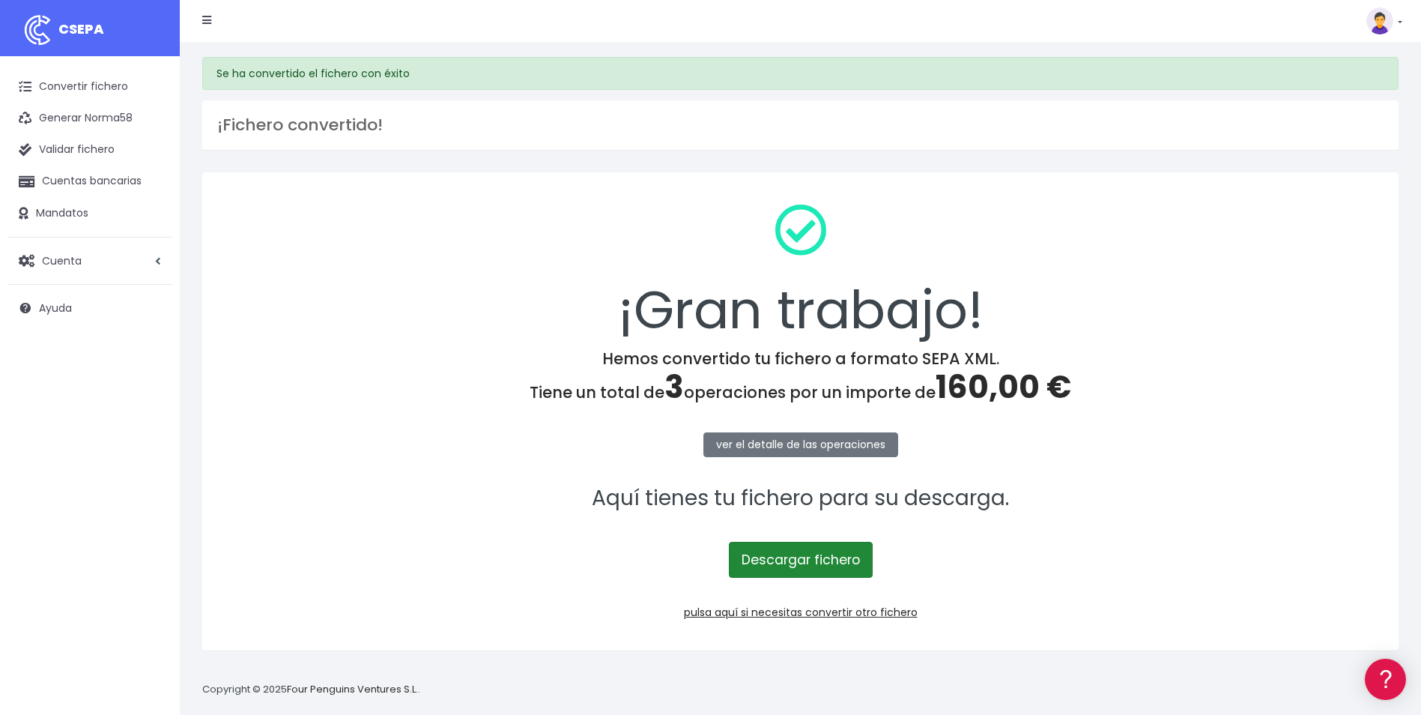
click at [805, 557] on link "Descargar fichero" at bounding box center [801, 560] width 144 height 36
